Goal: Check status

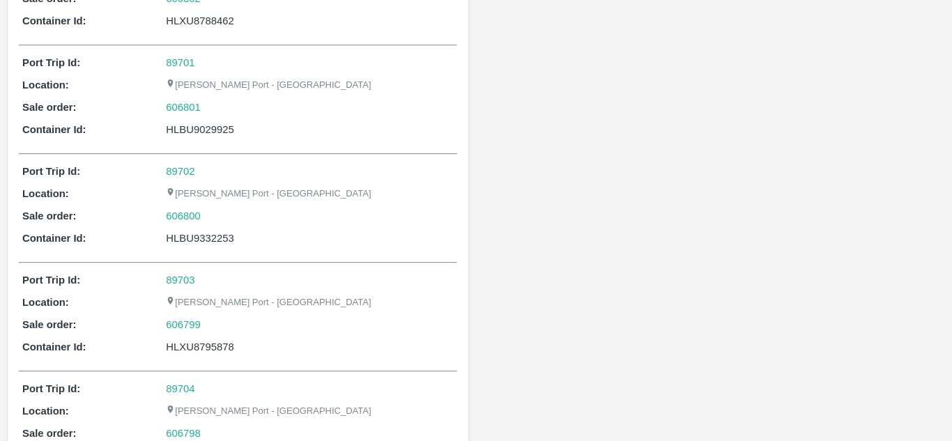
scroll to position [784, 0]
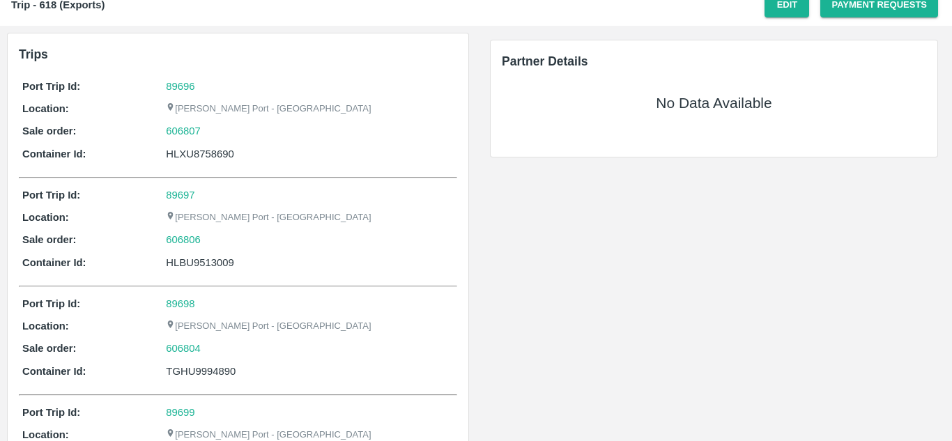
scroll to position [52, 0]
click at [567, 102] on div "No Data Available" at bounding box center [714, 104] width 380 height 24
